Goal: Task Accomplishment & Management: Manage account settings

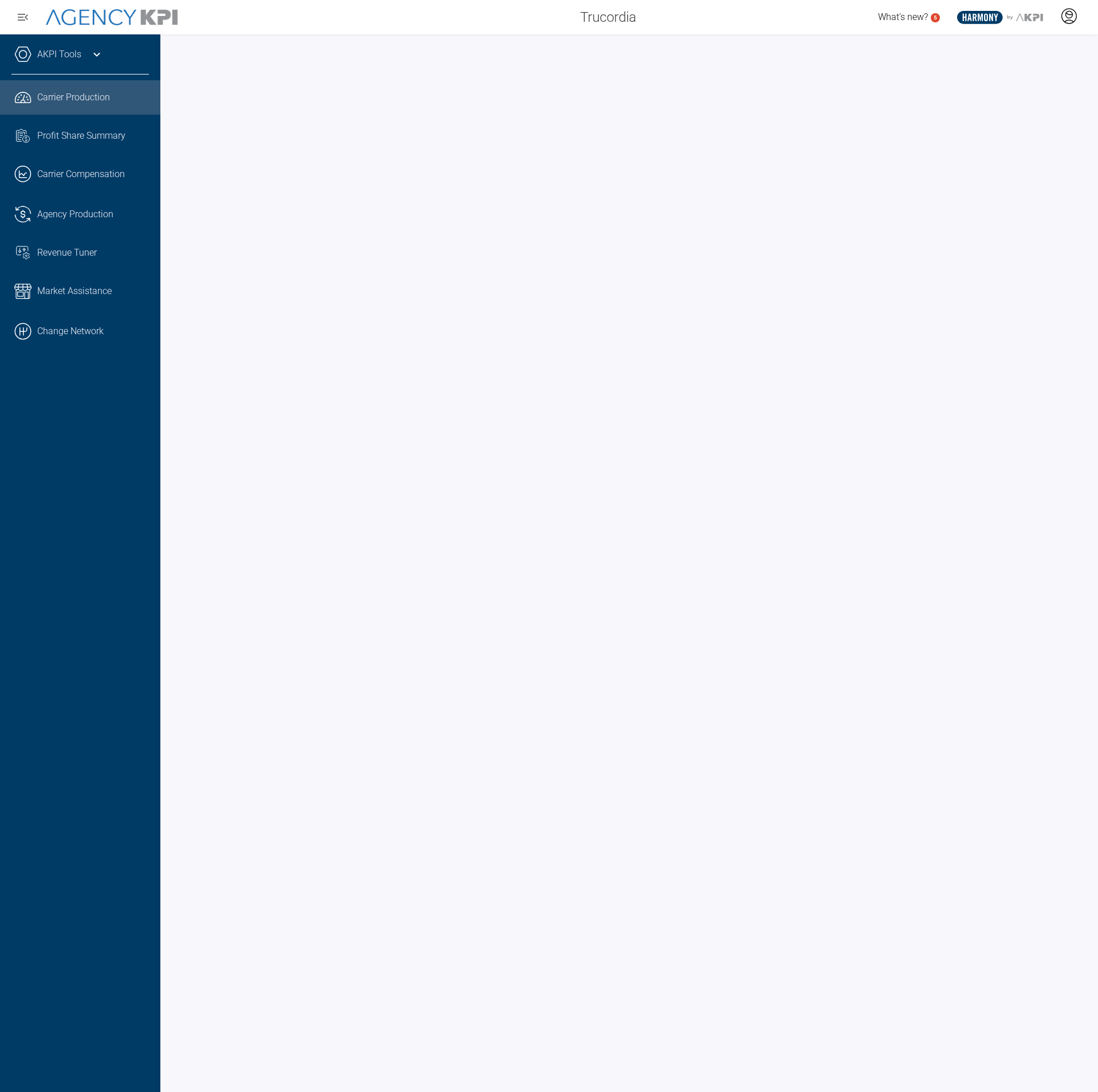
click at [1069, 15] on icon at bounding box center [1068, 15] width 17 height 17
click at [1016, 76] on li "Log Out" at bounding box center [1023, 80] width 123 height 24
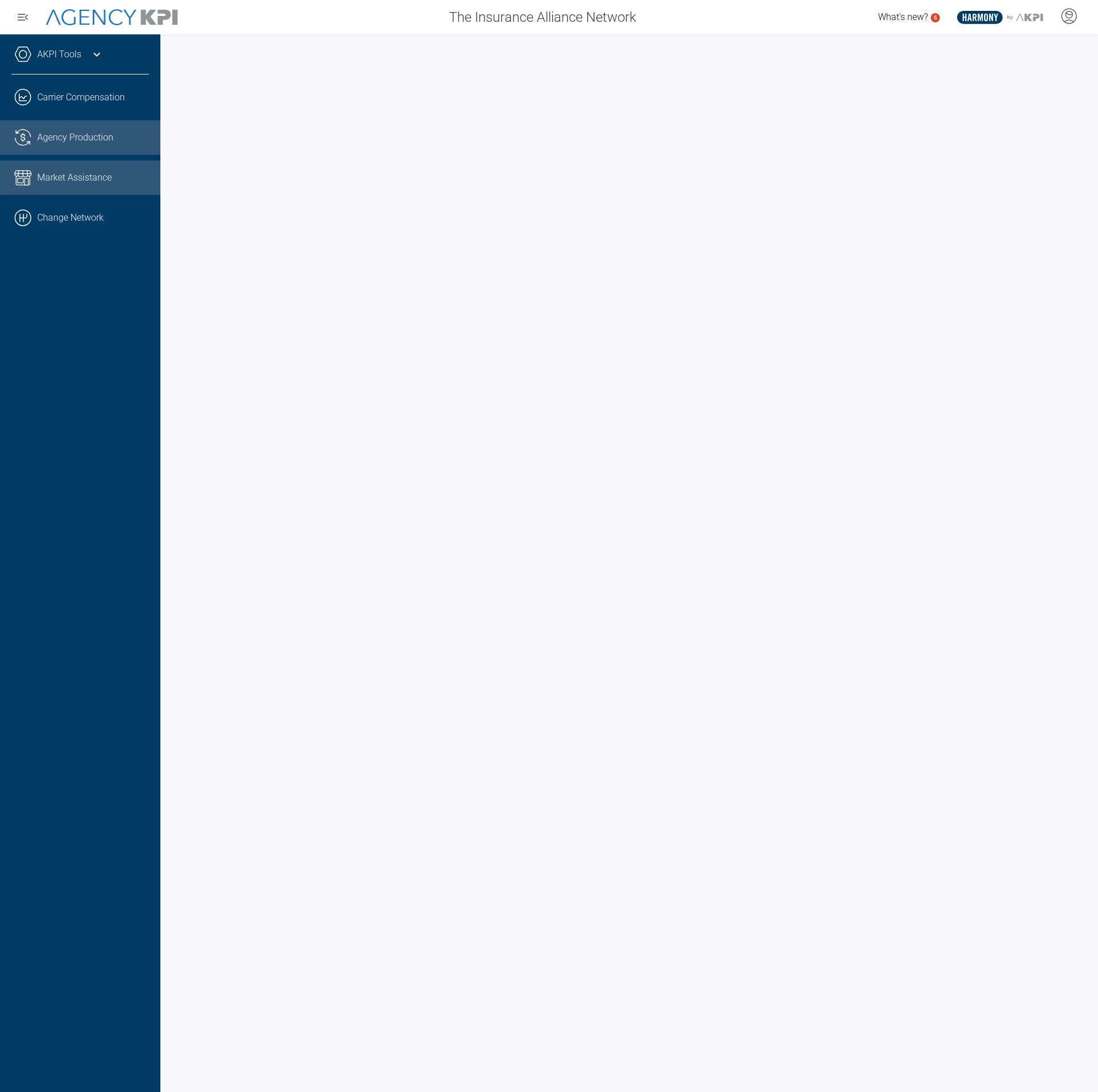
click at [69, 125] on link ".cls-1{fill:none;stroke:#221f20;stroke-linecap:round;stroke-linejoin:round;stro…" at bounding box center [80, 137] width 161 height 35
